Goal: Find specific page/section: Find specific page/section

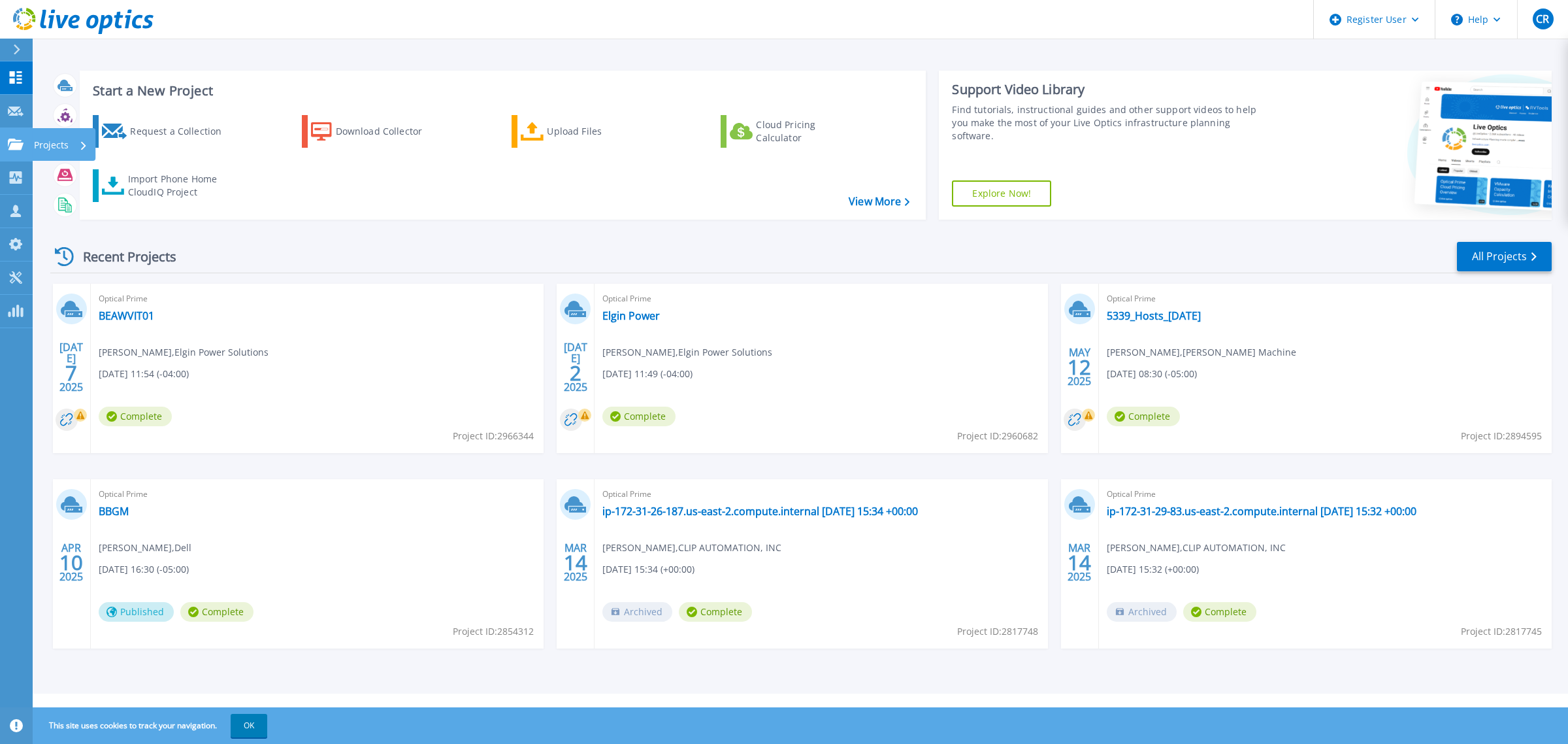
click at [18, 144] on icon at bounding box center [16, 143] width 16 height 11
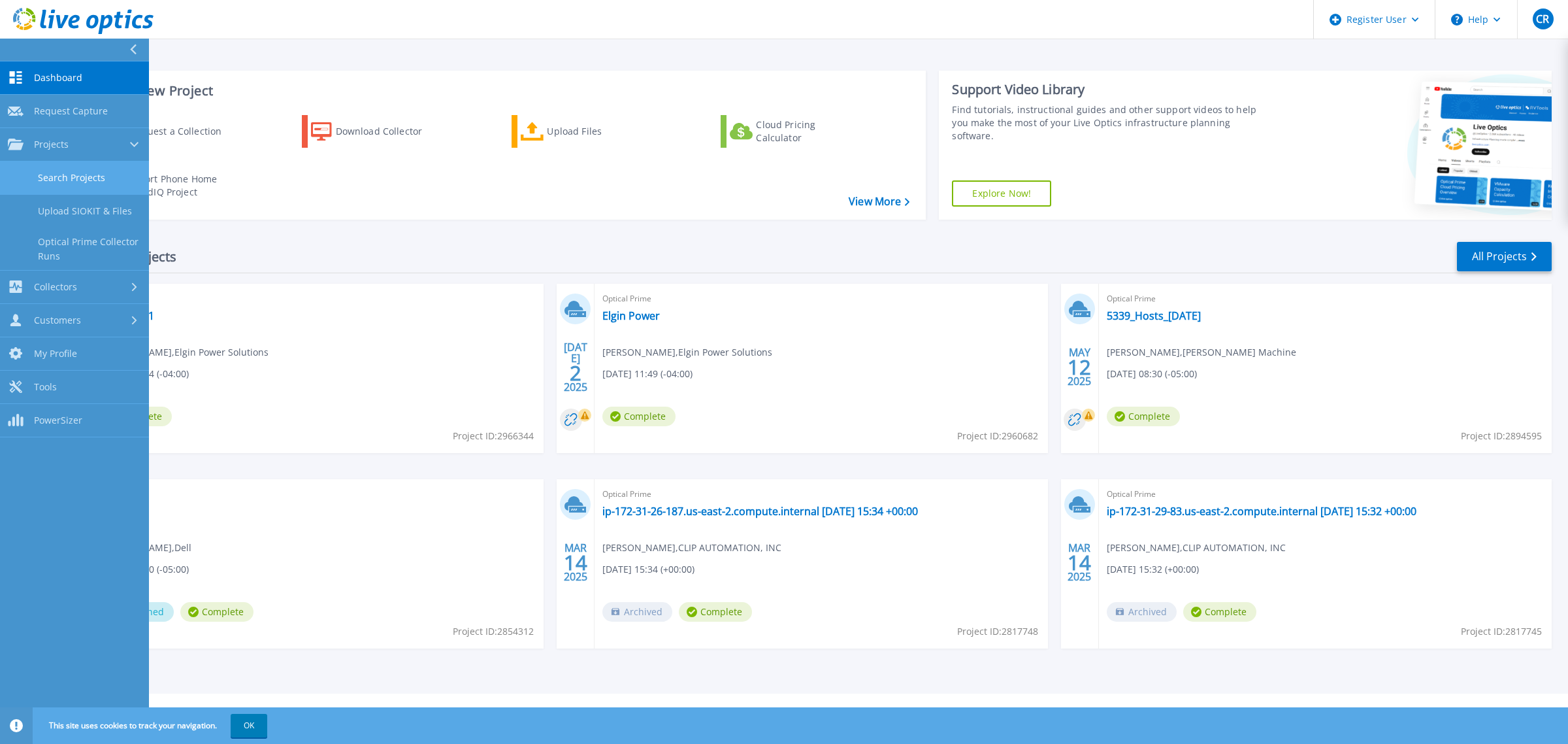
click at [74, 175] on link "Search Projects" at bounding box center [74, 178] width 149 height 33
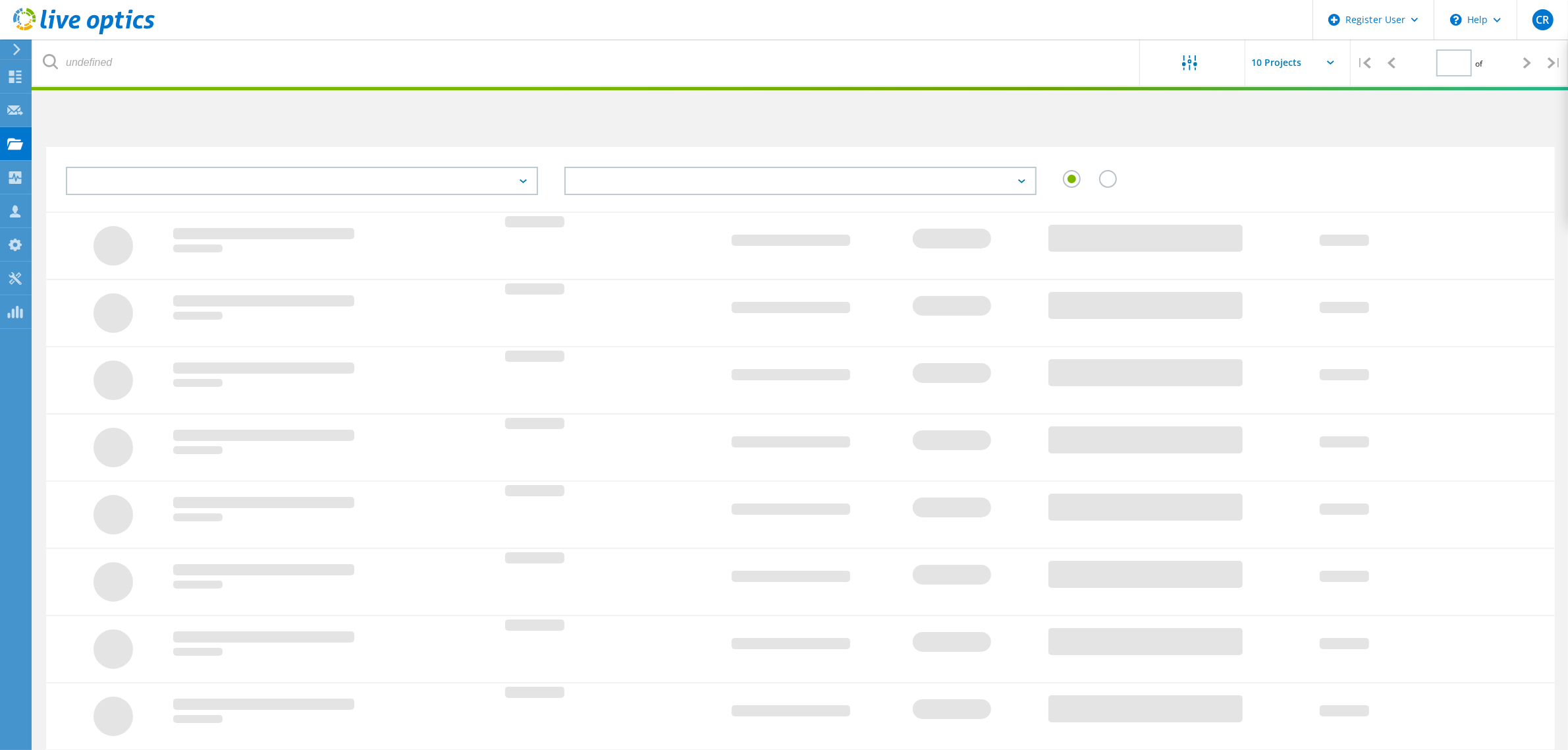
type input "1"
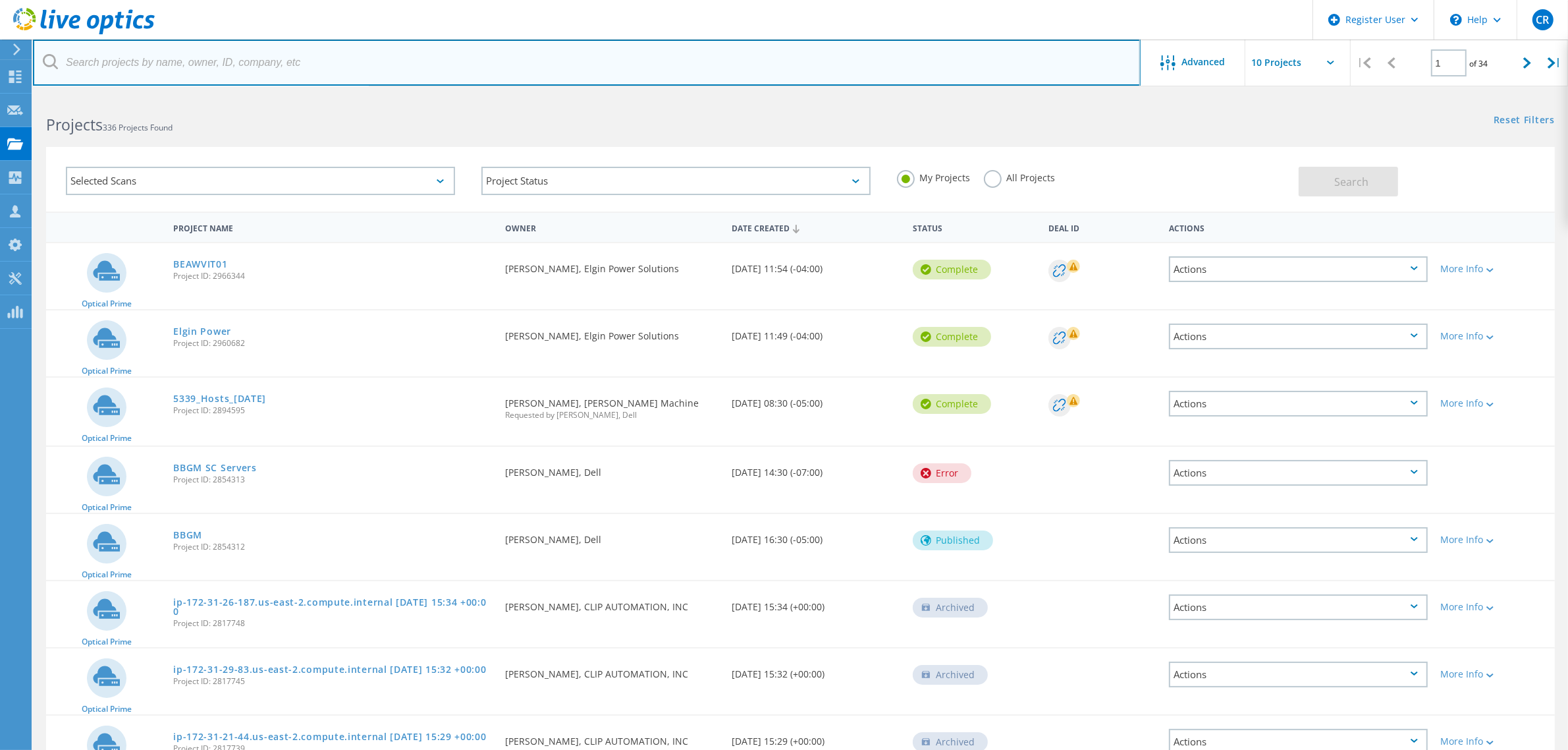
click at [203, 66] on input "text" at bounding box center [587, 63] width 1107 height 47
paste input "EDELMAN & [PERSON_NAME]"
type input "EDELMAN & [PERSON_NAME]"
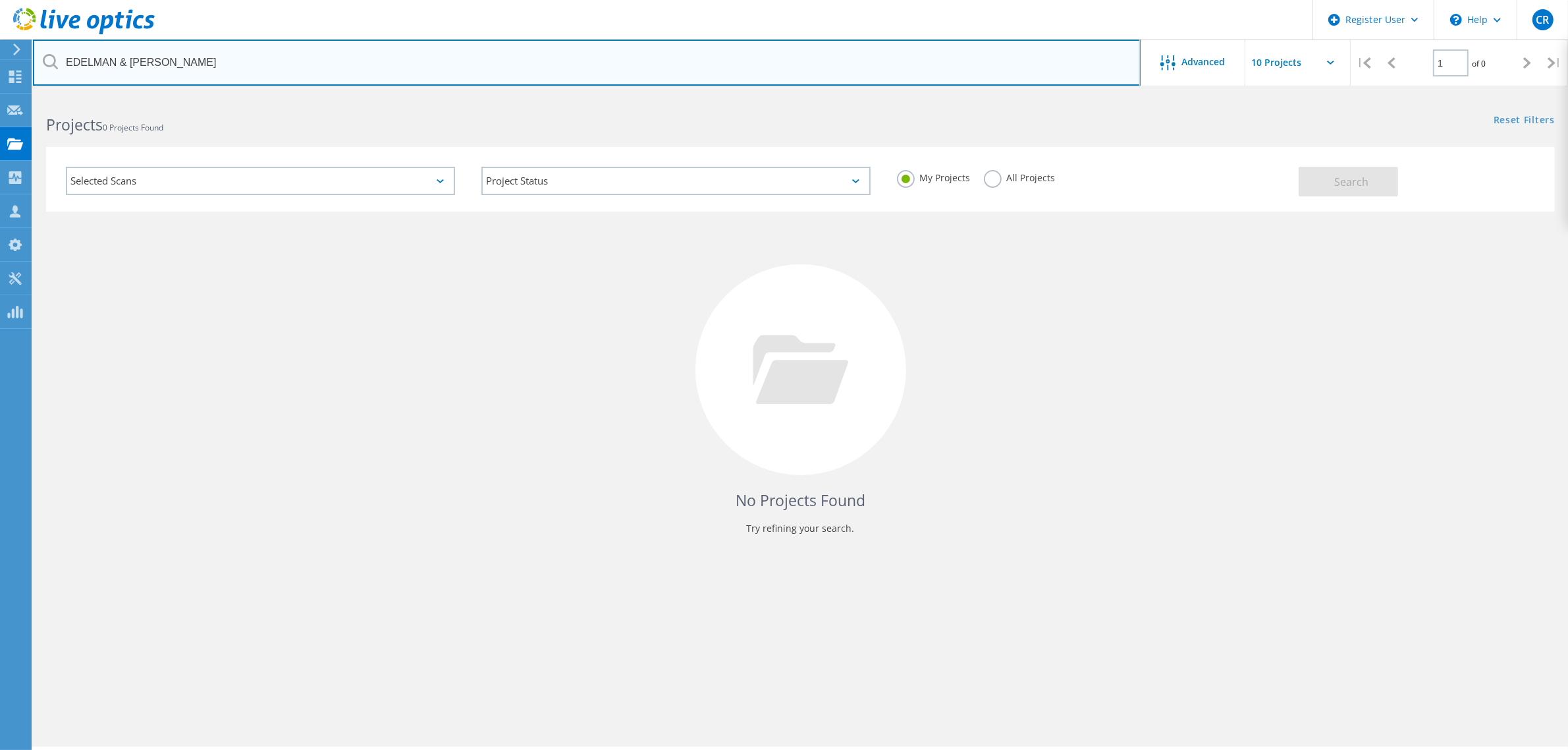
click at [199, 66] on input "EDELMAN & [PERSON_NAME]" at bounding box center [587, 63] width 1107 height 47
click at [238, 59] on input "EDELMAN & [PERSON_NAME]" at bounding box center [587, 63] width 1107 height 47
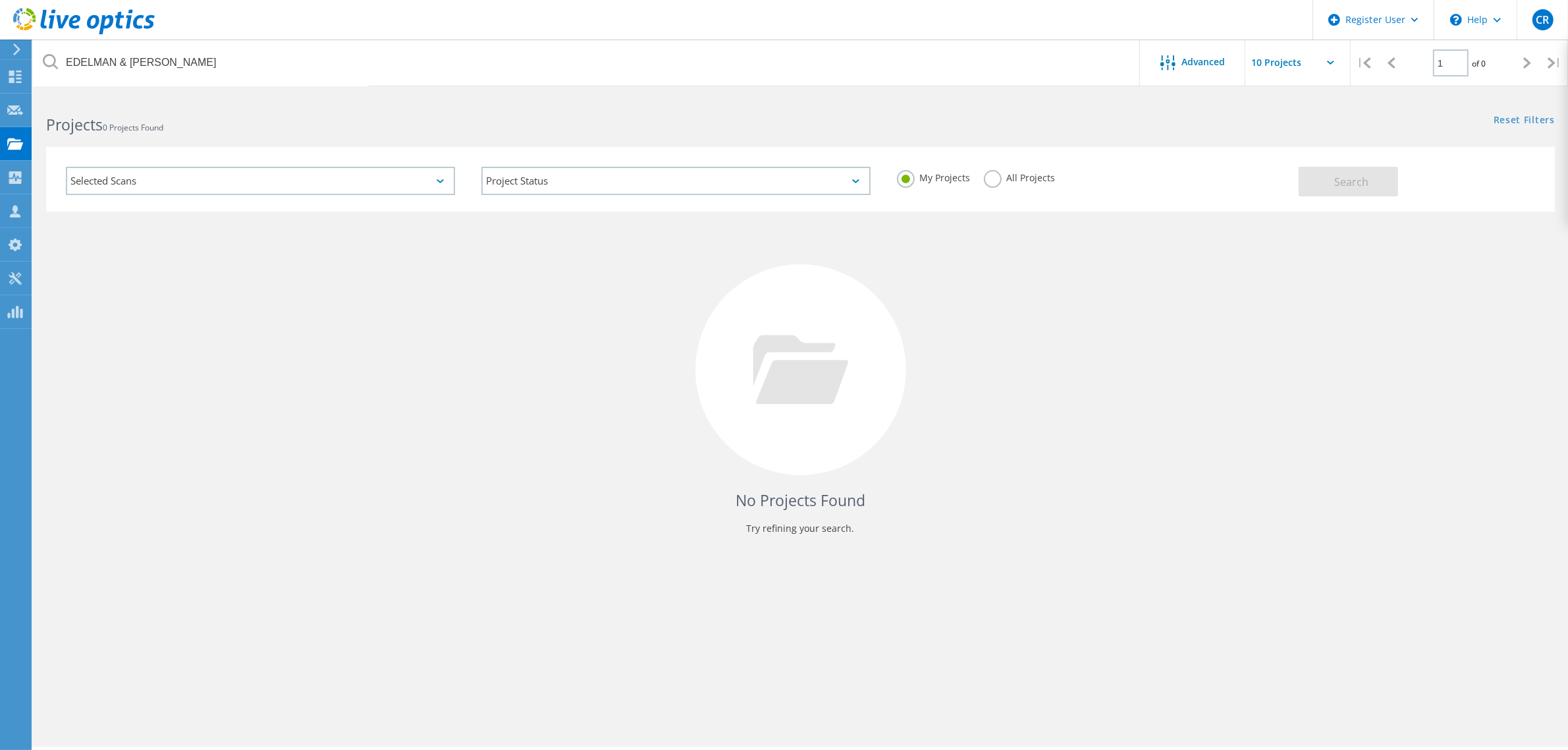
click at [413, 179] on div "Selected Scans" at bounding box center [260, 181] width 389 height 28
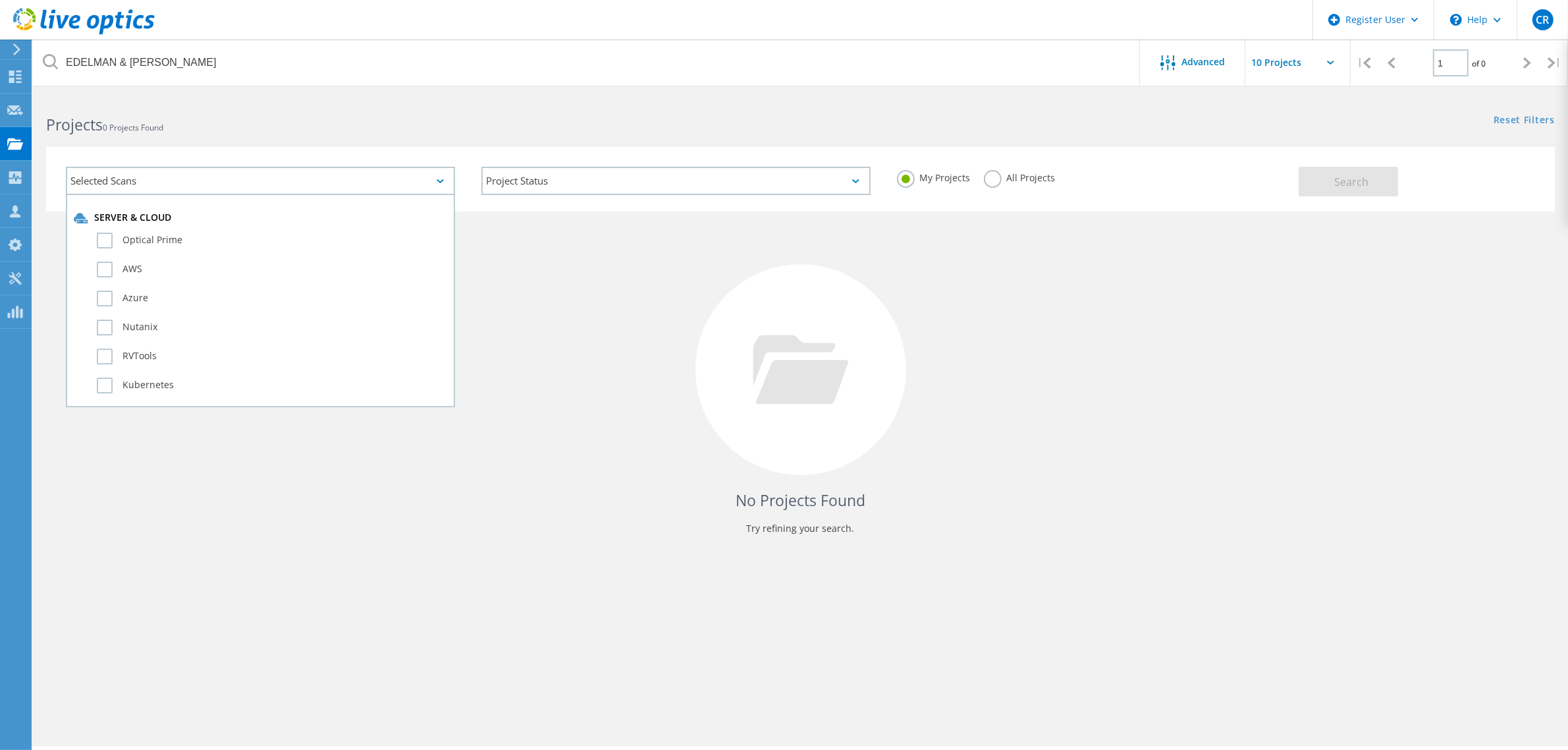
click at [986, 173] on label "All Projects" at bounding box center [1019, 176] width 71 height 12
click at [0, 0] on input "All Projects" at bounding box center [0, 0] width 0 height 0
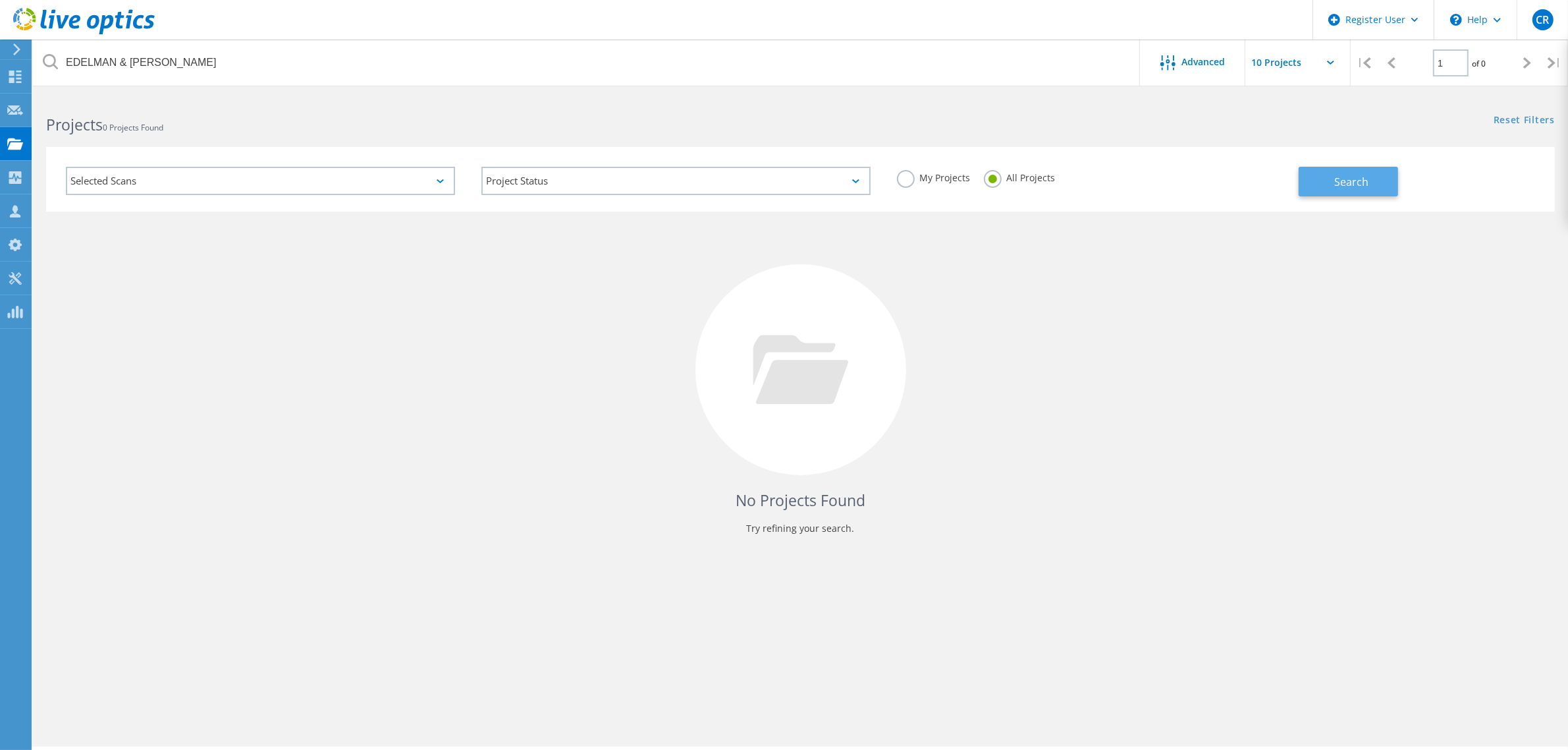
click at [1336, 181] on span "Search" at bounding box center [1351, 181] width 34 height 14
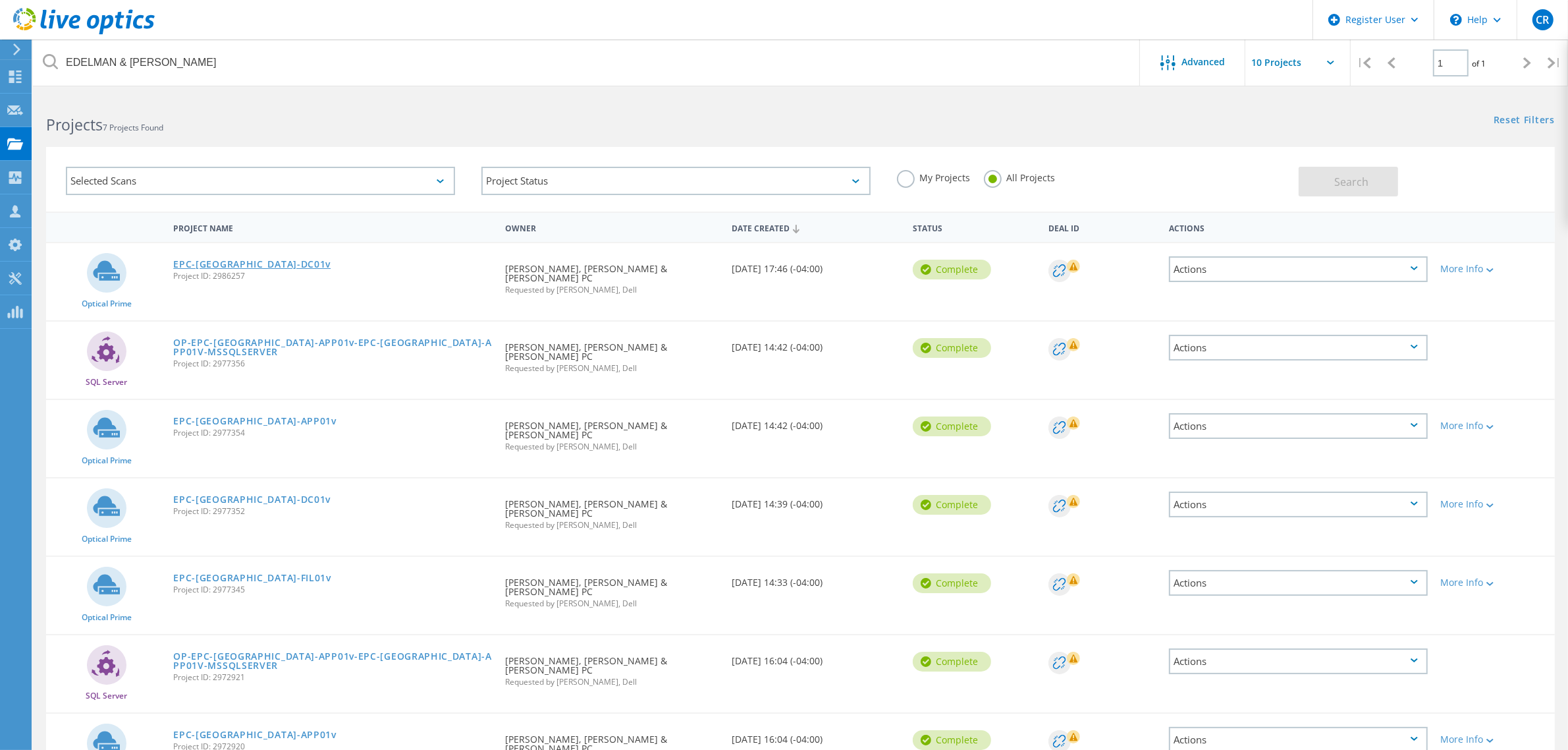
click at [208, 263] on link "EPC-[GEOGRAPHIC_DATA]-DC01v" at bounding box center [252, 264] width 158 height 9
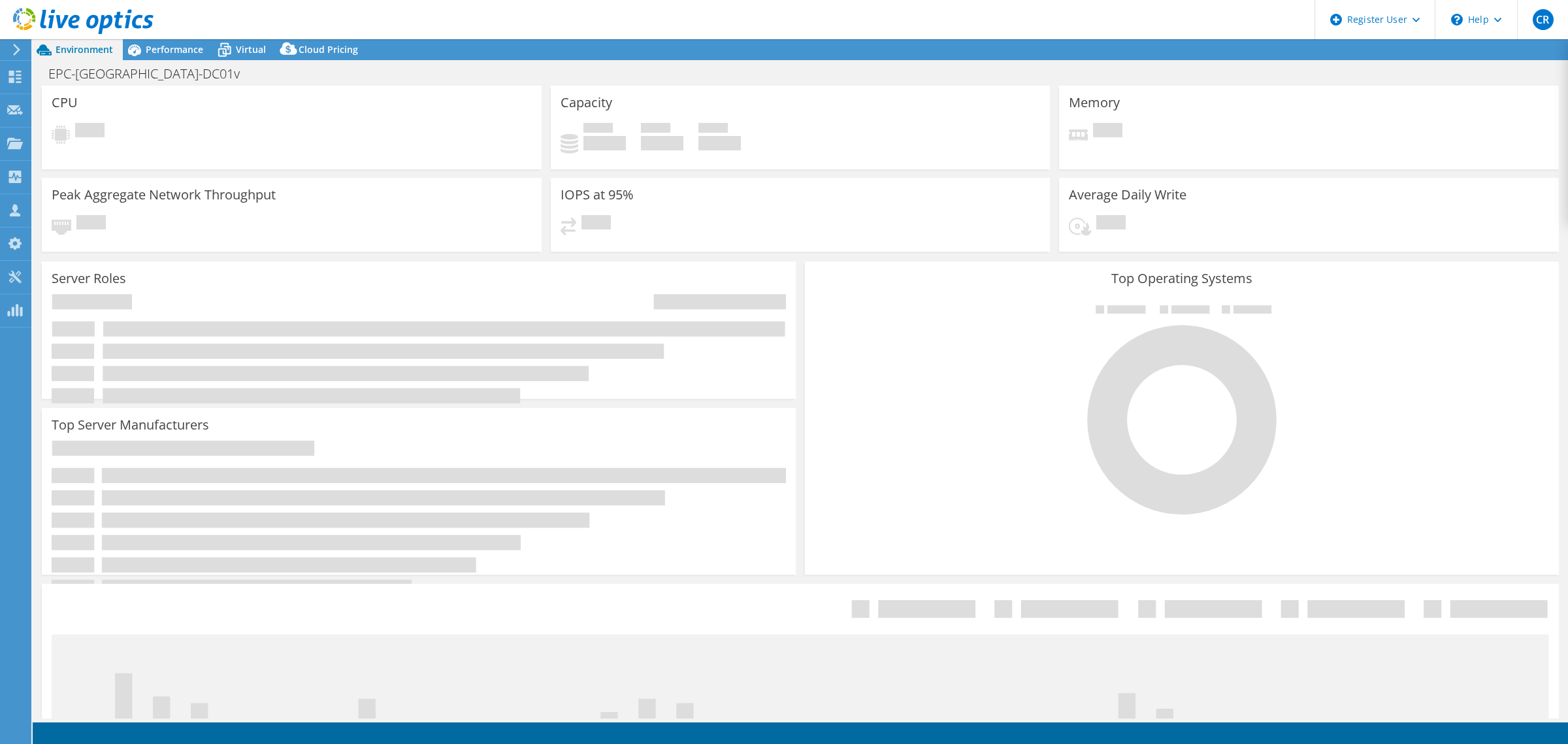
select select "USD"
